Goal: Information Seeking & Learning: Find specific fact

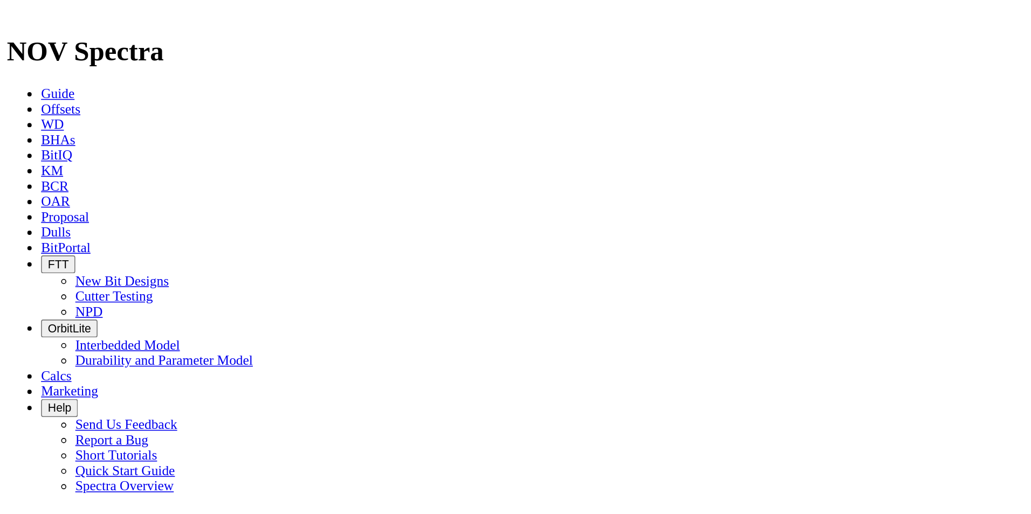
scroll to position [633, 0]
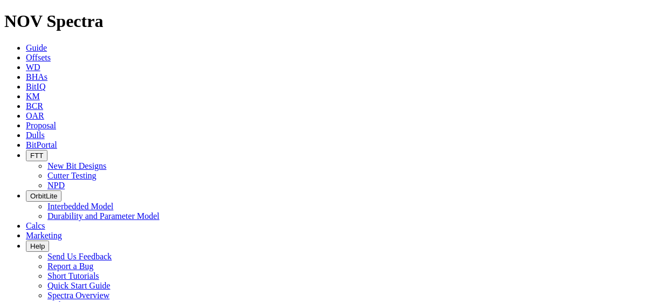
radio input "false"
radio input "true"
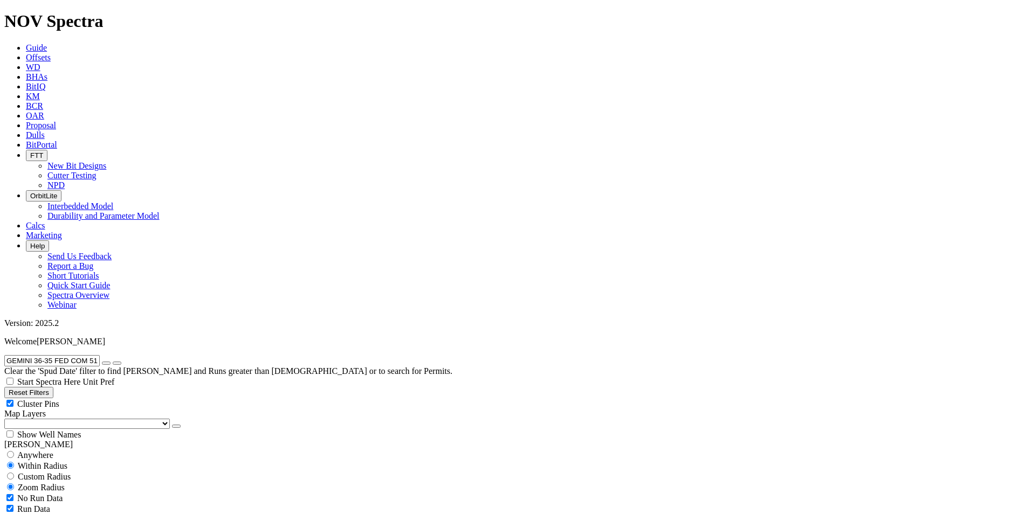
click at [79, 355] on input "GEMINI 36-35 FED COM 513H" at bounding box center [51, 360] width 95 height 11
click at [78, 355] on input "GEMINI 36-35 FED COM 513H" at bounding box center [51, 360] width 95 height 11
paste input "TOP ROUND 16-9 STATE COM 528"
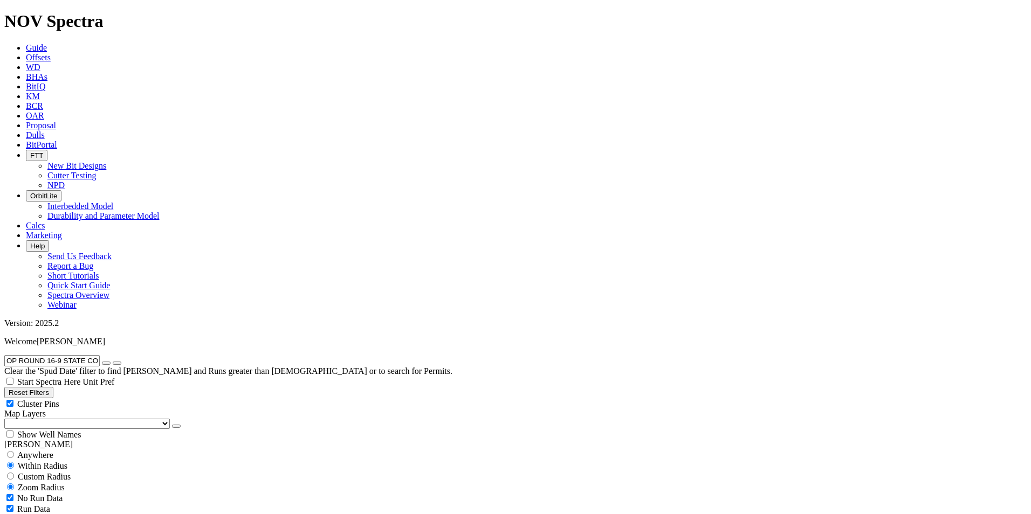
type input "TOP ROUND 16-9 STATE COM 528H"
click at [49, 451] on span "Anywhere" at bounding box center [35, 455] width 36 height 9
radio input "true"
radio input "false"
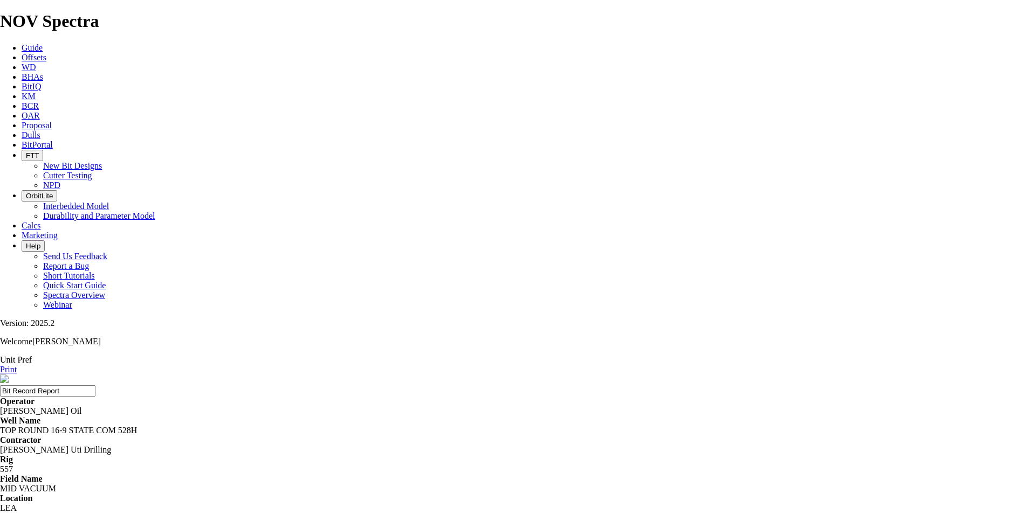
drag, startPoint x: 348, startPoint y: 294, endPoint x: 395, endPoint y: 280, distance: 49.0
drag, startPoint x: 1007, startPoint y: 64, endPoint x: 141, endPoint y: 455, distance: 950.2
click at [17, 365] on link "Print" at bounding box center [8, 369] width 17 height 9
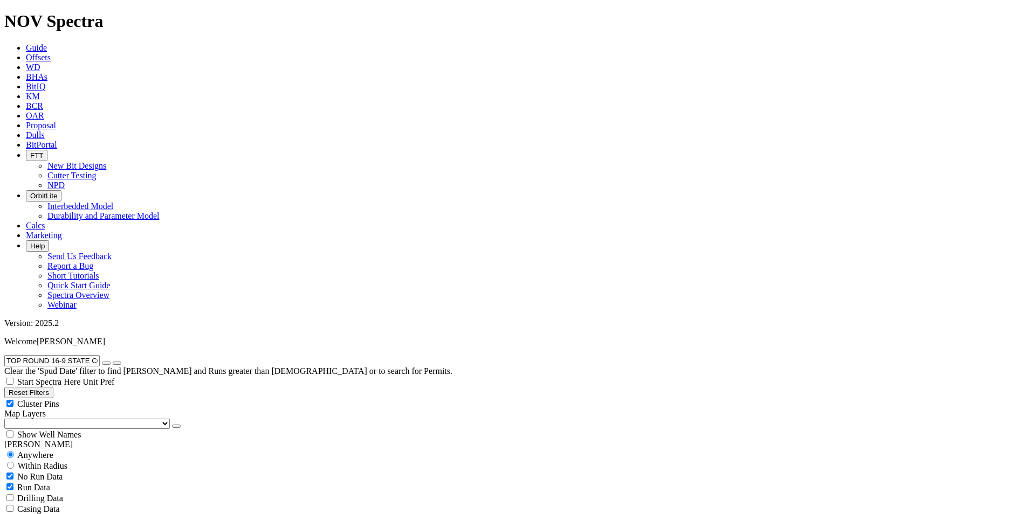
scroll to position [67, 0]
click at [106, 429] on div "Show Well Names" at bounding box center [515, 434] width 1022 height 11
checkbox input "true"
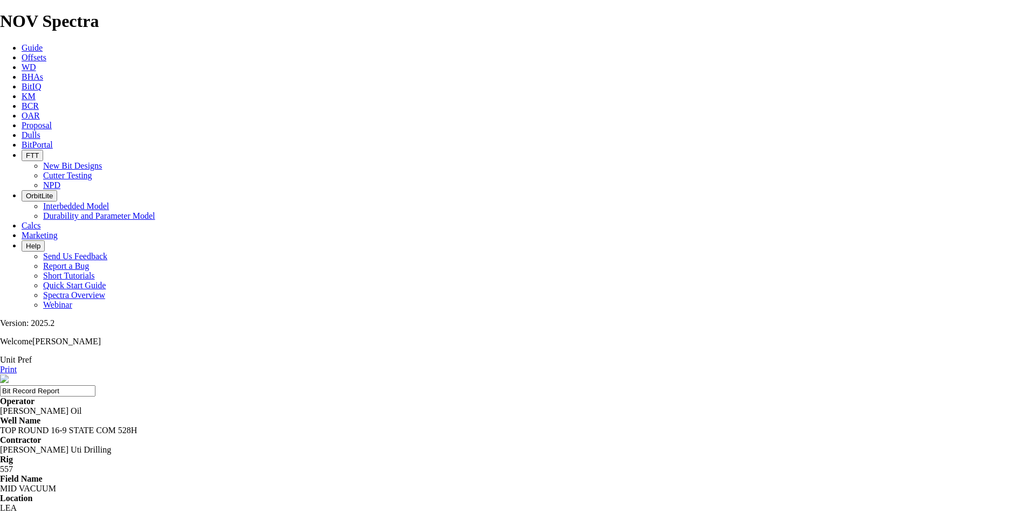
click at [17, 365] on link "Print" at bounding box center [8, 369] width 17 height 9
copy td "A307180"
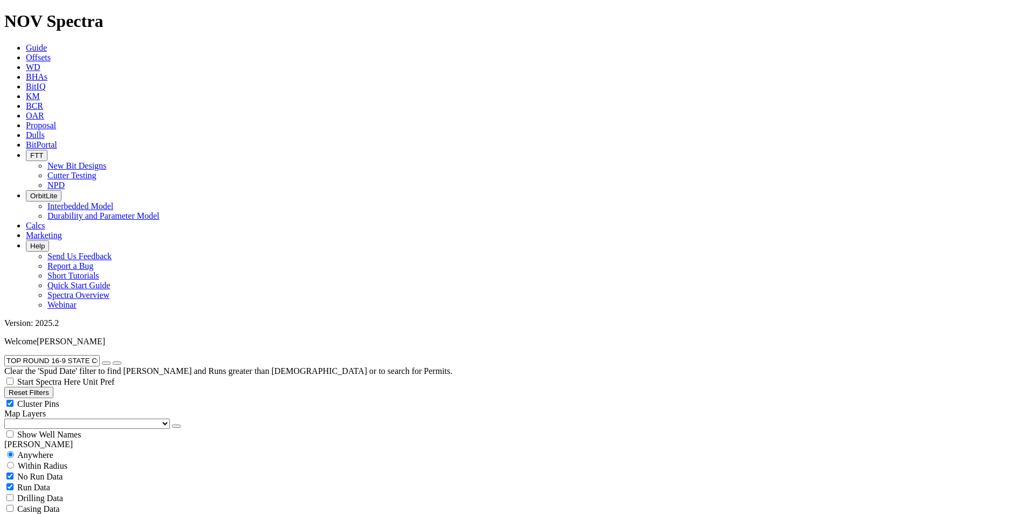
click at [64, 355] on input "TOP ROUND 16-9 STATE COM 528H" at bounding box center [51, 360] width 95 height 11
paste input "SANDBOX 12-11 FED"
click at [117, 363] on icon "submit" at bounding box center [117, 363] width 0 height 0
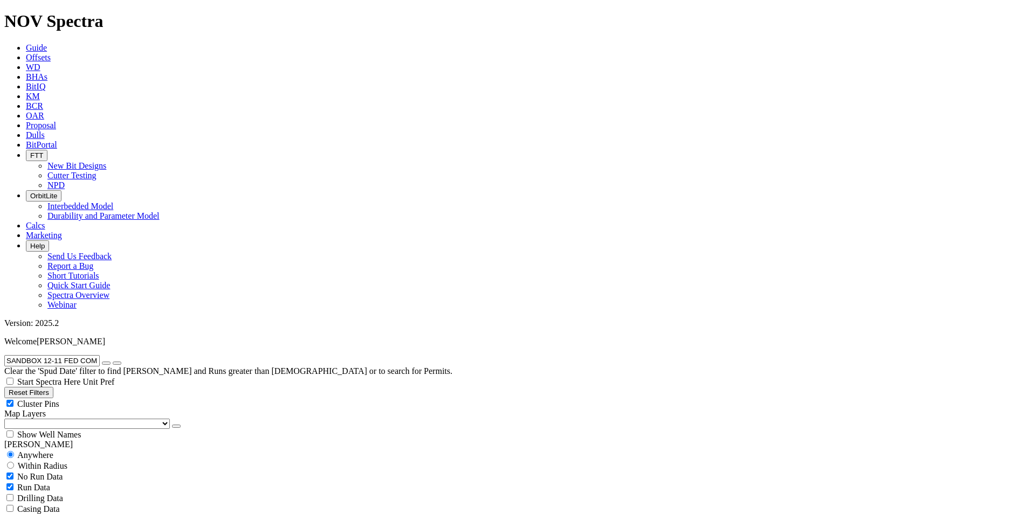
click at [52, 451] on span "Anywhere" at bounding box center [35, 455] width 36 height 9
click at [82, 355] on input "SANDBOX 12-11 FED COM 528H" at bounding box center [51, 360] width 95 height 11
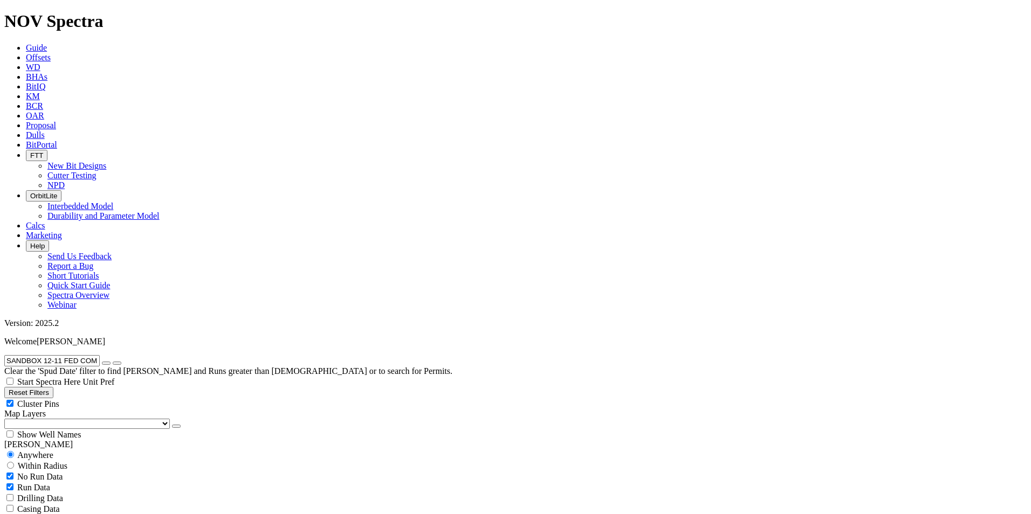
paste input "MSONITE 4-3 FED COM 523"
type input "SAMSONITE 4-3 FED COM 523H"
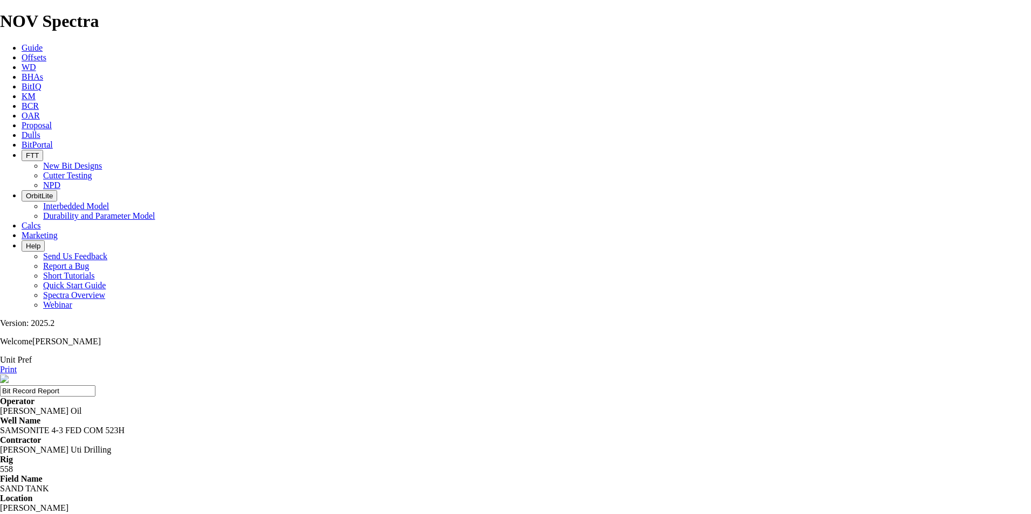
copy td "A309370"
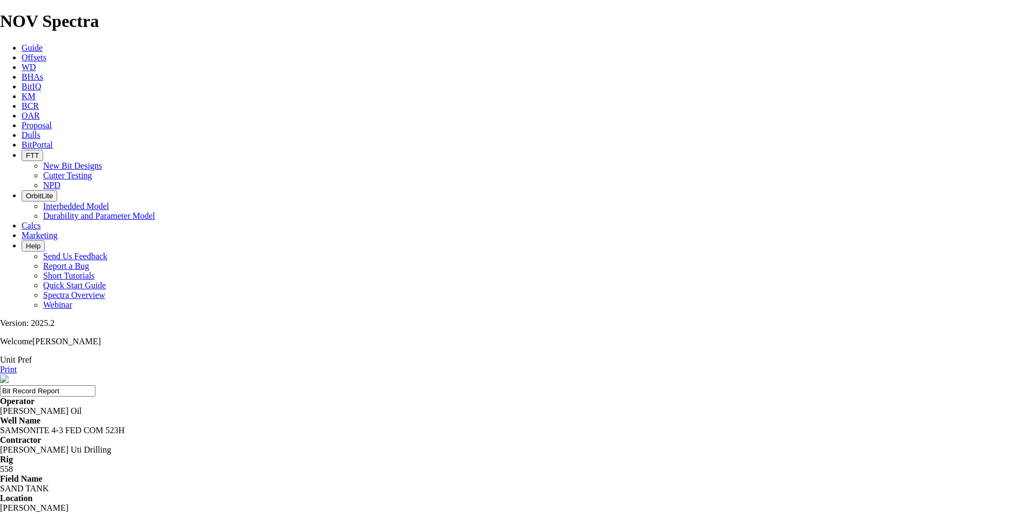
copy td "A308190"
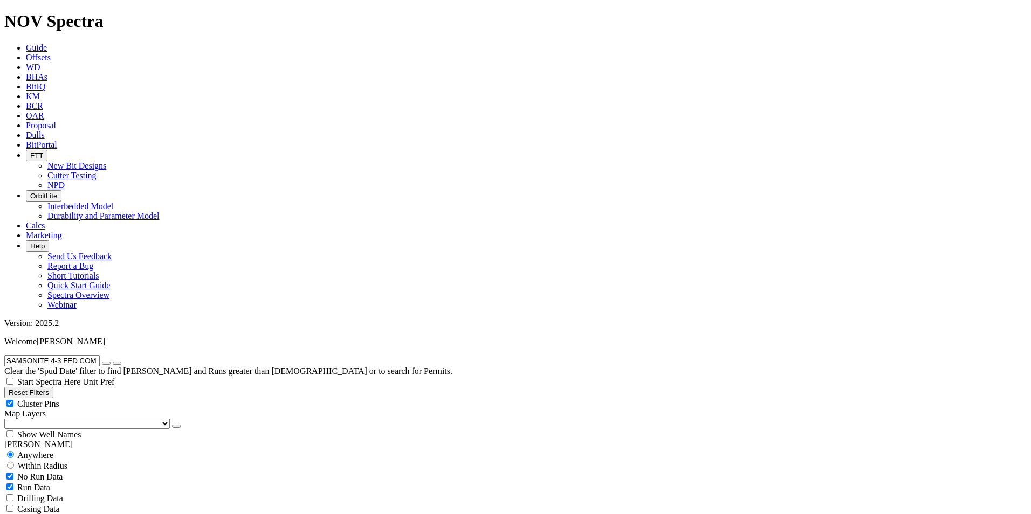
click at [87, 355] on input "SAMSONITE 4-3 FED COM 523H" at bounding box center [51, 360] width 95 height 11
paste input "[US_STATE] TOOTHPICK 12-1"
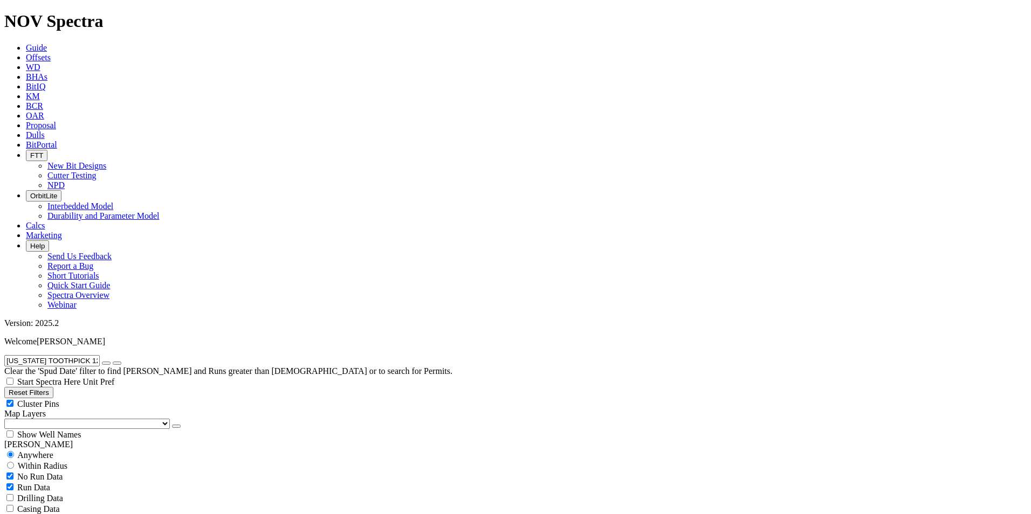
scroll to position [246, 0]
click at [80, 355] on input "SAMSONITE 4-3 FED COM 523H" at bounding box center [51, 360] width 95 height 11
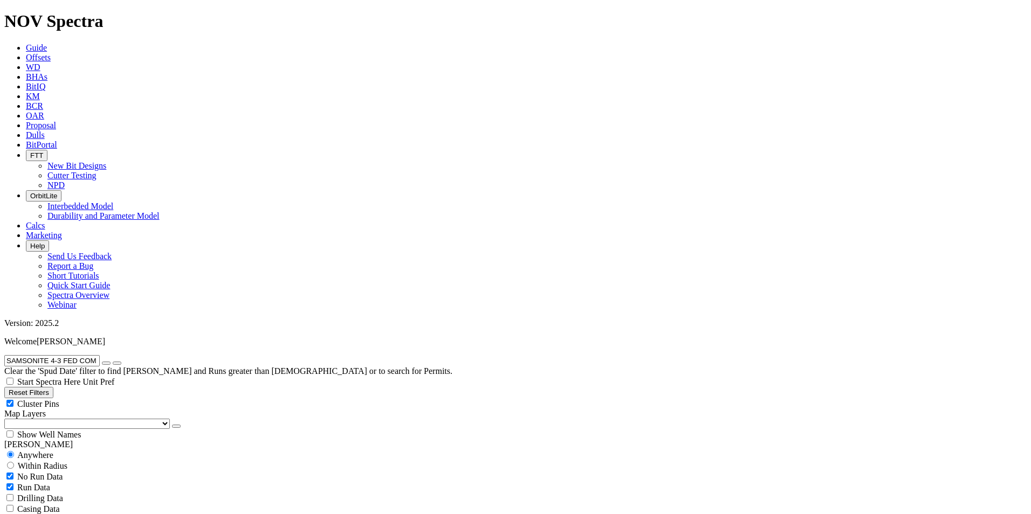
paste input "TOP ROUND 16-9 STATE COM 528"
click at [73, 355] on input "TOP ROUND 16-9 STATE COM 528H" at bounding box center [51, 360] width 95 height 11
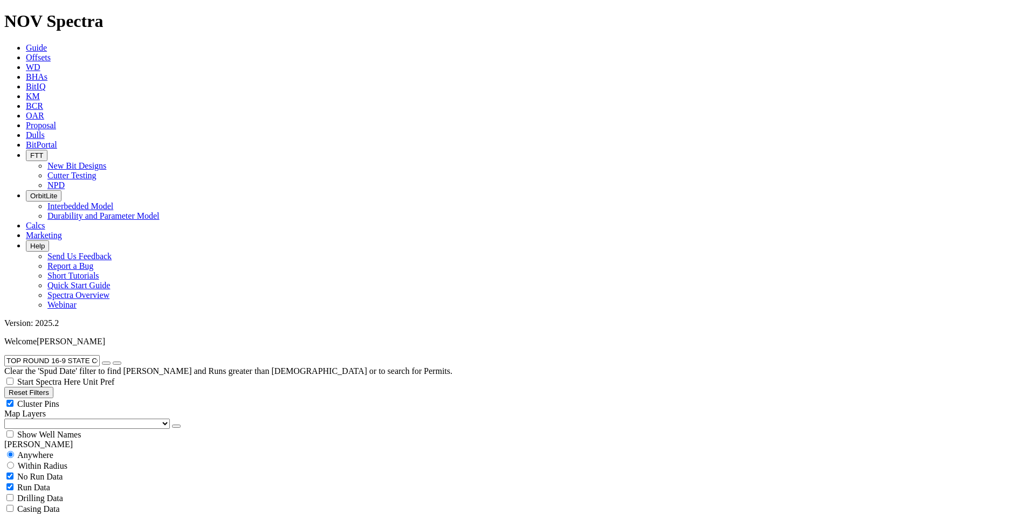
click at [73, 355] on input "TOP ROUND 16-9 STATE COM 528H" at bounding box center [51, 360] width 95 height 11
paste input "GEMINI 36-35 FED COM 513"
type input "GEMINI 36-35 FED COM 513H"
click at [117, 363] on icon "submit" at bounding box center [117, 363] width 0 height 0
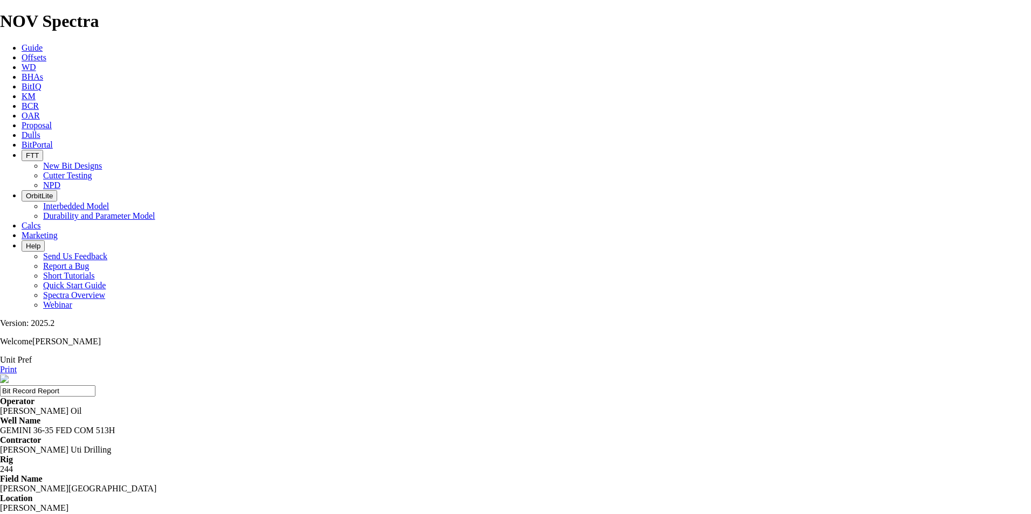
copy td "A306103"
